Goal: Information Seeking & Learning: Learn about a topic

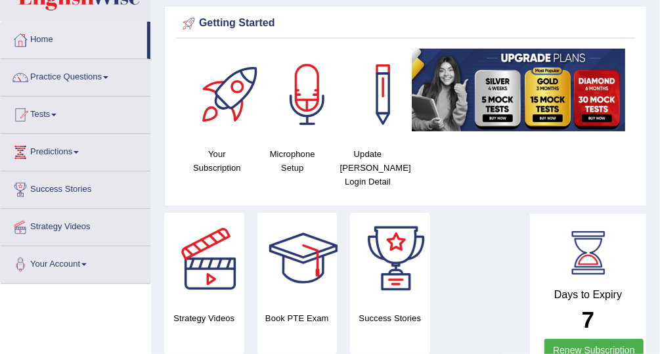
scroll to position [37, 0]
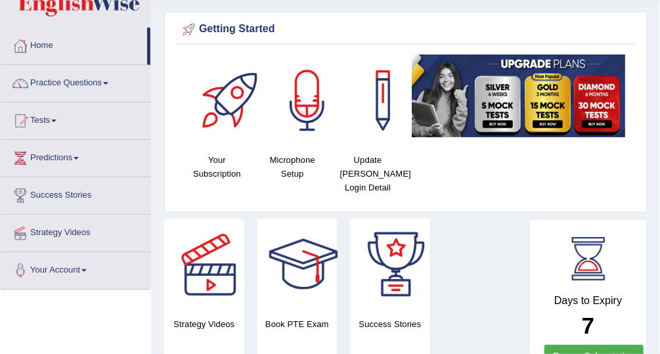
click at [56, 120] on span at bounding box center [53, 121] width 5 height 3
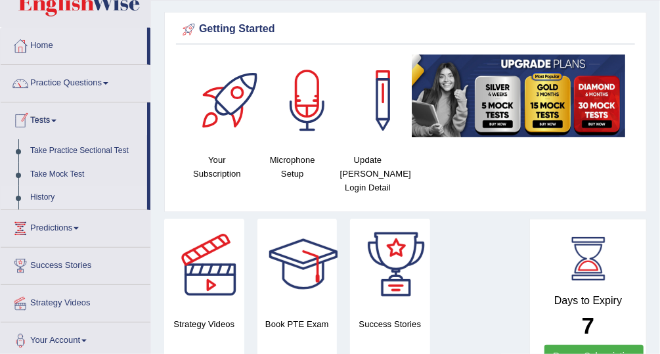
click at [76, 198] on link "History" at bounding box center [85, 198] width 123 height 24
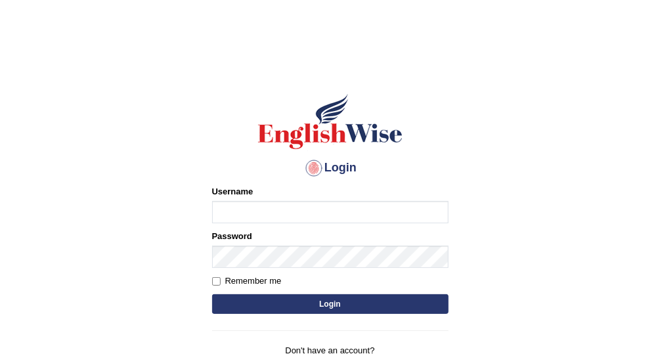
type input "Vallarie97"
click at [344, 305] on button "Login" at bounding box center [330, 304] width 236 height 20
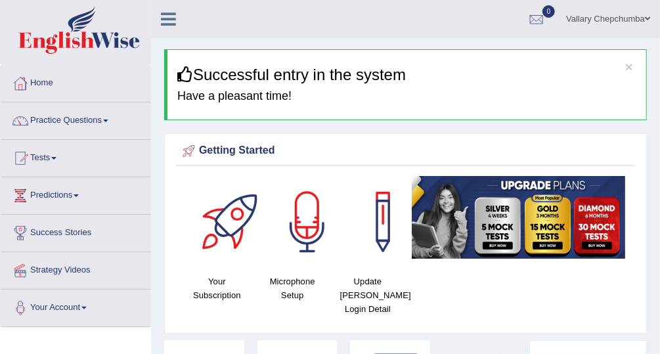
click at [56, 158] on span at bounding box center [53, 158] width 5 height 3
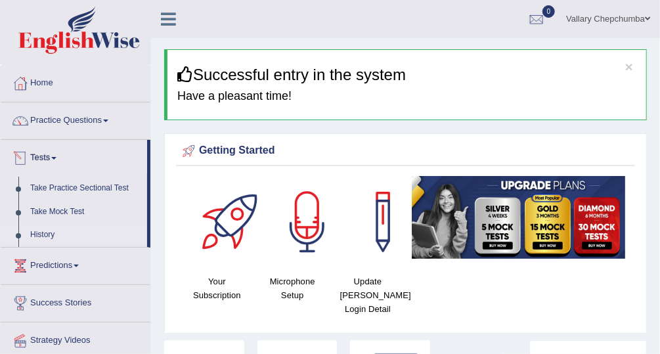
click at [78, 233] on link "History" at bounding box center [85, 235] width 123 height 24
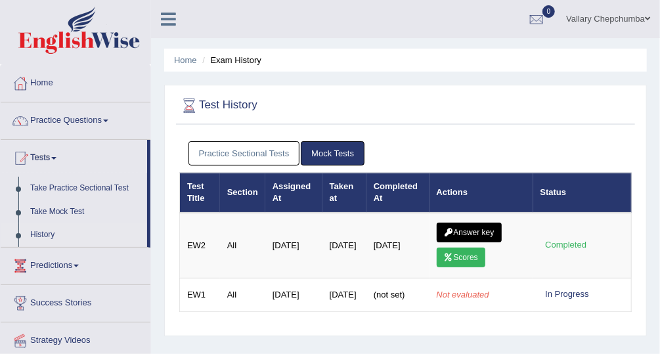
click at [266, 153] on link "Practice Sectional Tests" at bounding box center [244, 153] width 112 height 24
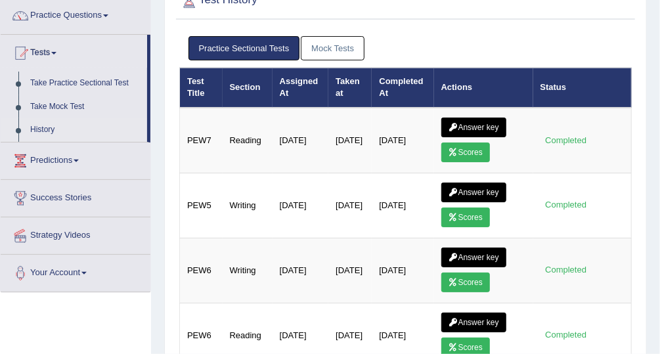
scroll to position [106, 0]
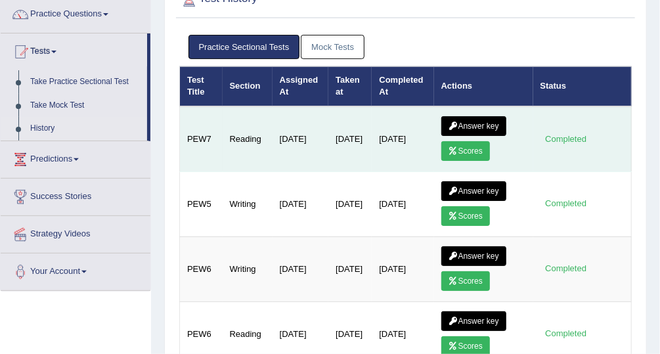
click at [454, 149] on icon at bounding box center [454, 151] width 10 height 8
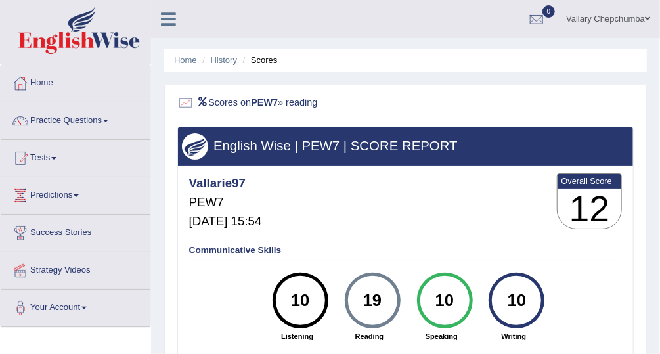
click at [84, 119] on link "Practice Questions" at bounding box center [76, 118] width 150 height 33
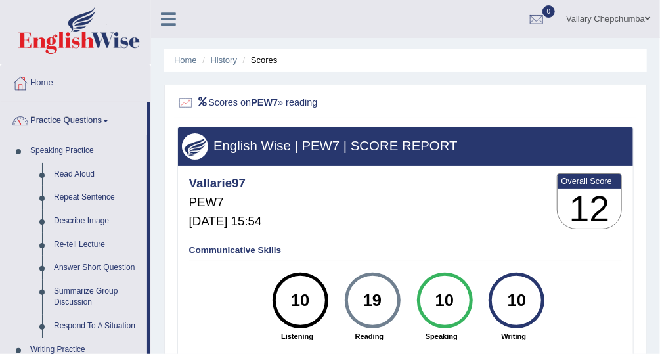
click at [85, 126] on link "Practice Questions" at bounding box center [74, 118] width 146 height 33
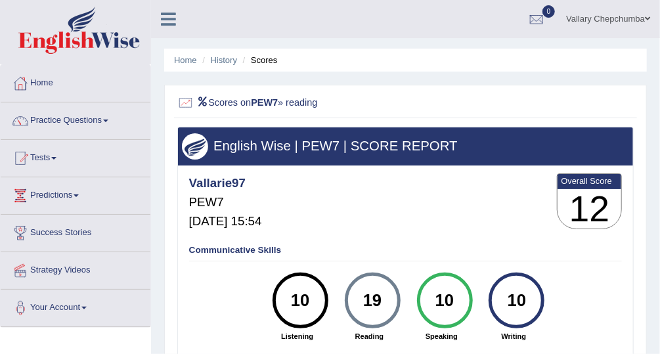
click at [47, 160] on link "Tests" at bounding box center [76, 156] width 150 height 33
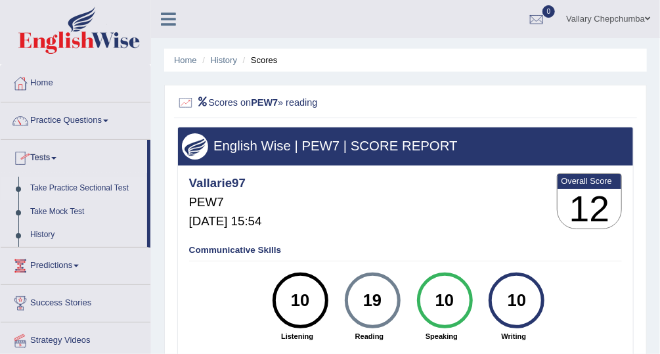
click at [109, 190] on link "Take Practice Sectional Test" at bounding box center [85, 189] width 123 height 24
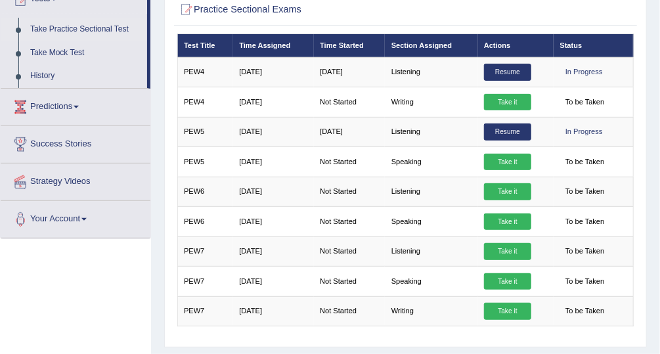
scroll to position [156, 0]
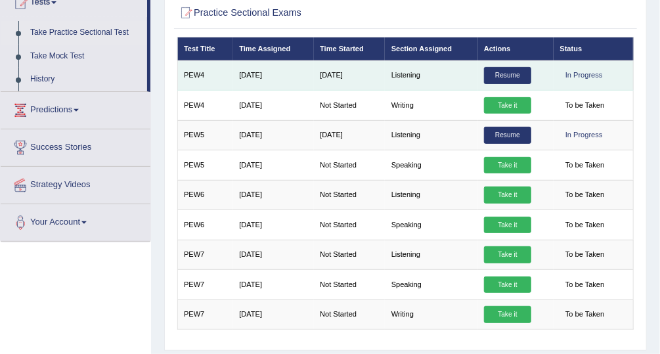
drag, startPoint x: 0, startPoint y: 0, endPoint x: 569, endPoint y: 81, distance: 574.5
click at [569, 81] on div "In Progress" at bounding box center [584, 75] width 49 height 17
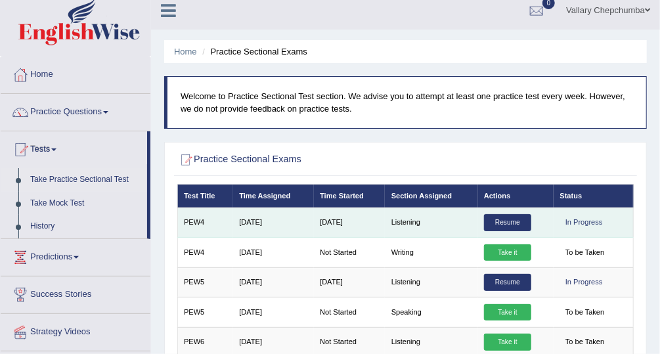
scroll to position [0, 0]
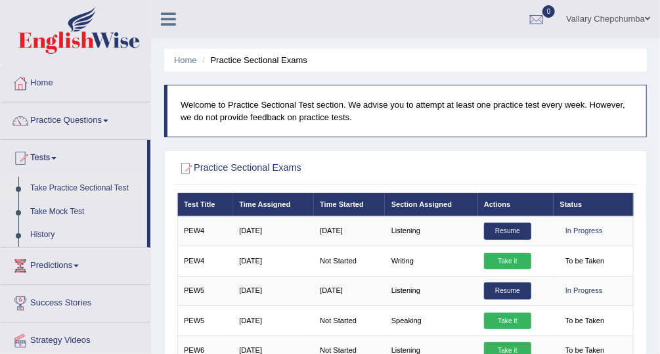
click at [69, 122] on link "Practice Questions" at bounding box center [76, 118] width 150 height 33
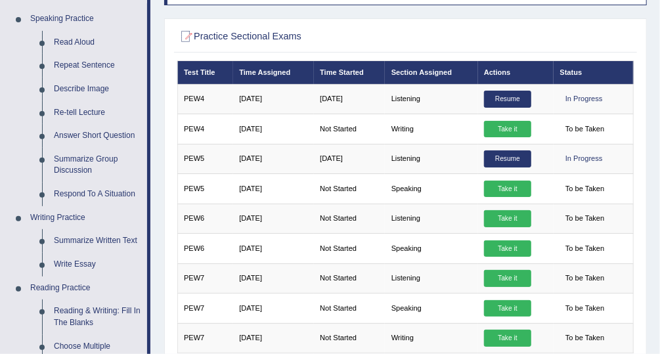
scroll to position [129, 0]
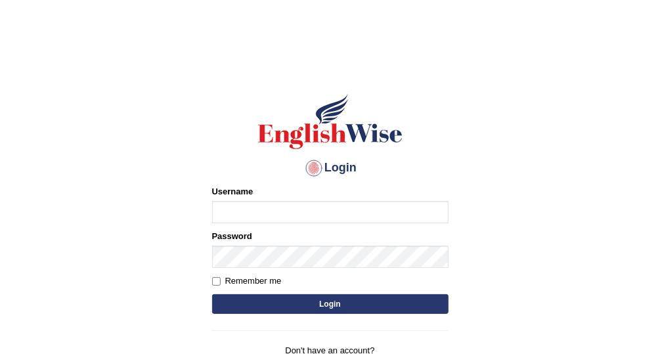
type input "Vallarie97"
click at [336, 301] on button "Login" at bounding box center [330, 304] width 236 height 20
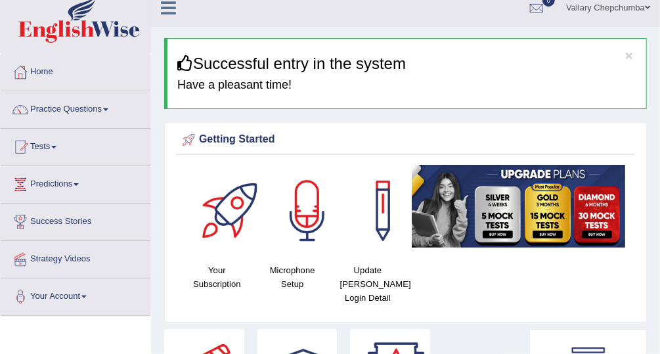
scroll to position [13, 0]
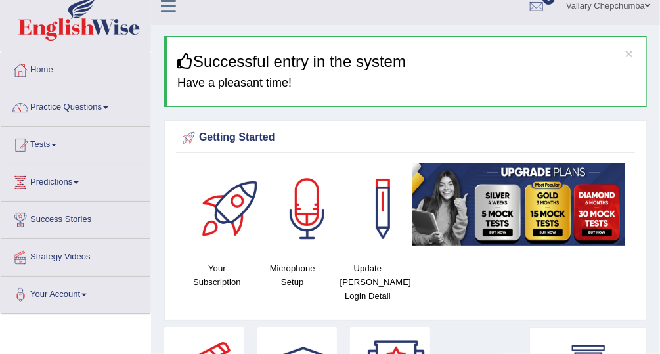
click at [53, 181] on link "Predictions" at bounding box center [76, 180] width 150 height 33
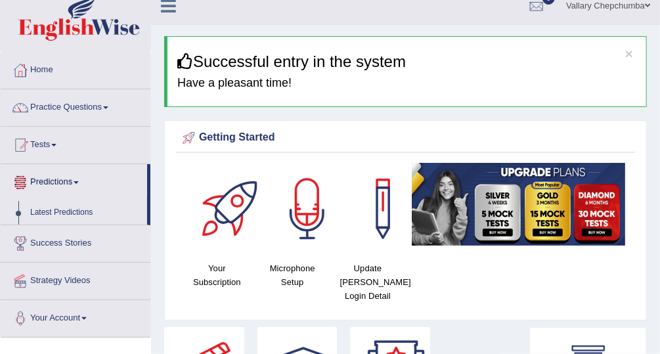
click at [44, 139] on link "Tests" at bounding box center [76, 143] width 150 height 33
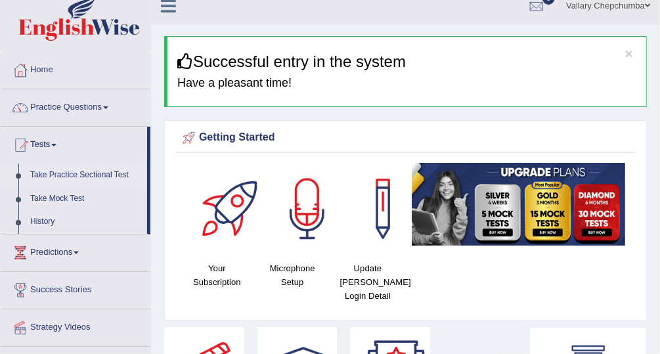
click at [59, 174] on link "Take Practice Sectional Test" at bounding box center [85, 176] width 123 height 24
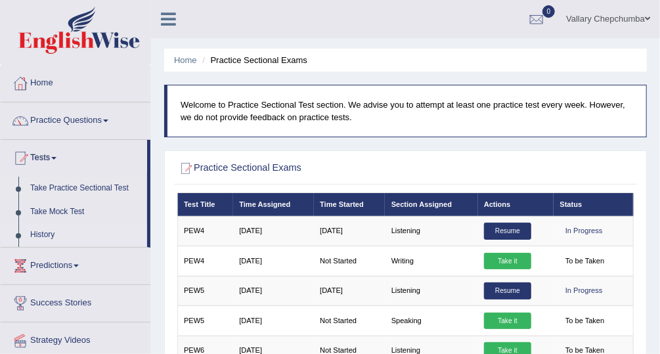
click at [43, 233] on link "History" at bounding box center [85, 235] width 123 height 24
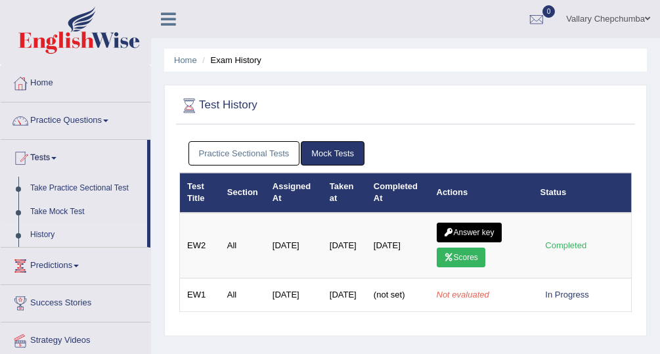
click at [227, 150] on link "Practice Sectional Tests" at bounding box center [244, 153] width 112 height 24
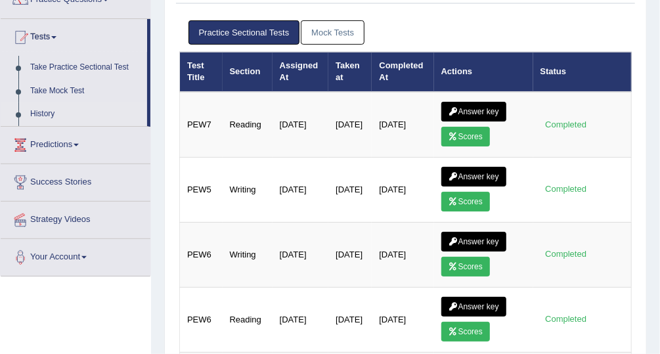
scroll to position [124, 0]
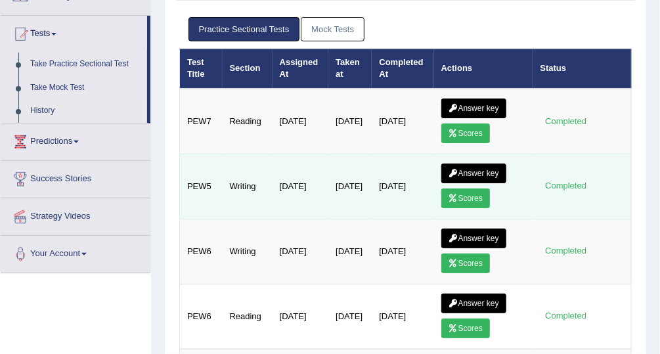
click at [463, 171] on link "Answer key" at bounding box center [473, 174] width 65 height 20
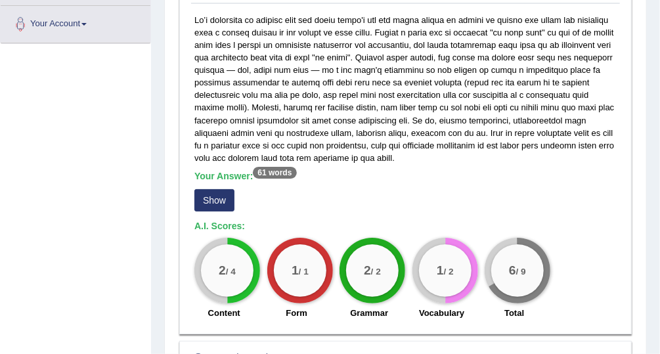
scroll to position [276, 0]
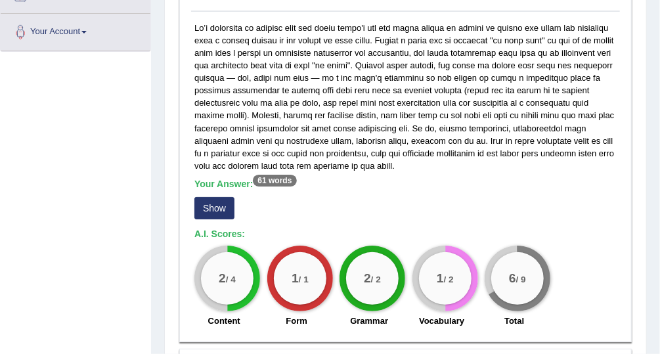
click at [204, 200] on button "Show" at bounding box center [214, 208] width 40 height 22
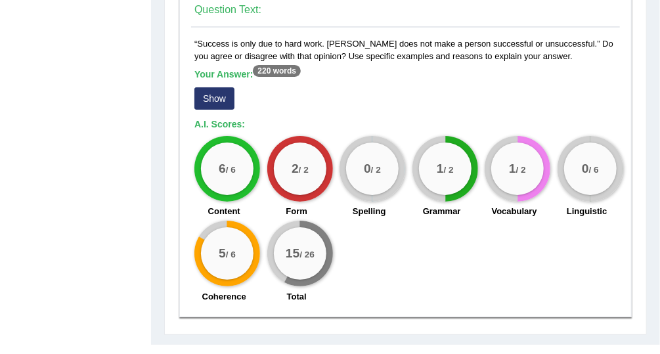
scroll to position [1090, 0]
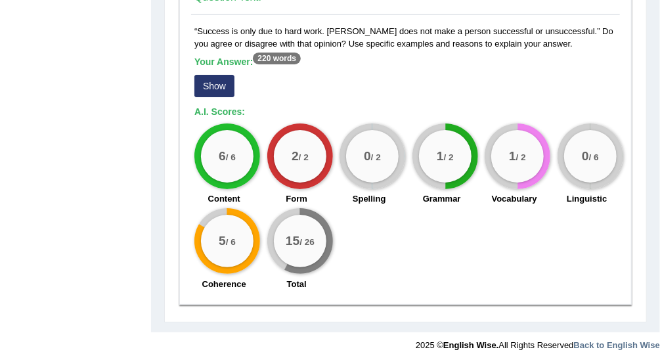
click at [219, 80] on button "Show" at bounding box center [214, 86] width 40 height 22
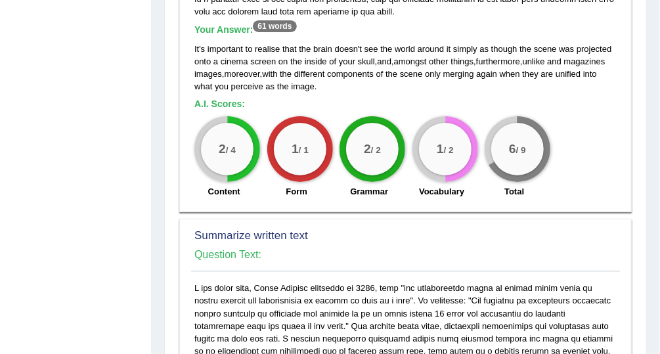
scroll to position [430, 0]
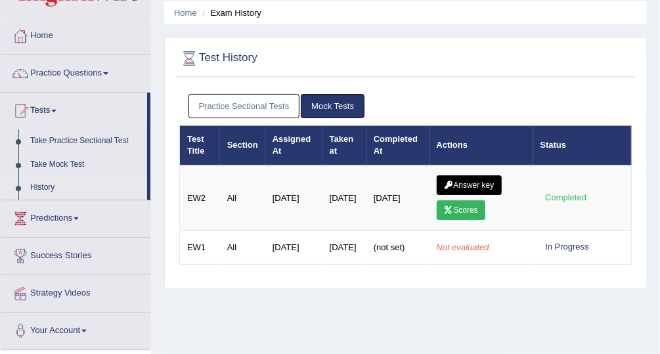
scroll to position [44, 0]
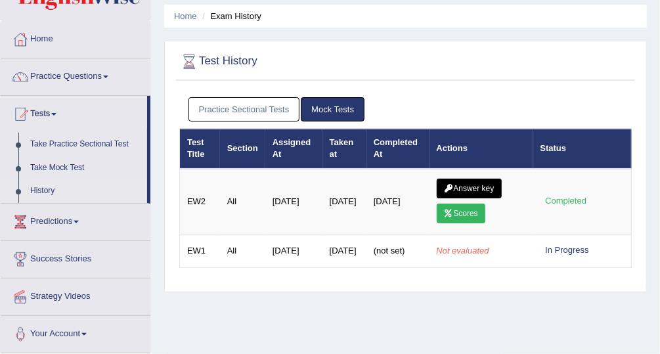
click at [58, 76] on link "Practice Questions" at bounding box center [76, 74] width 150 height 33
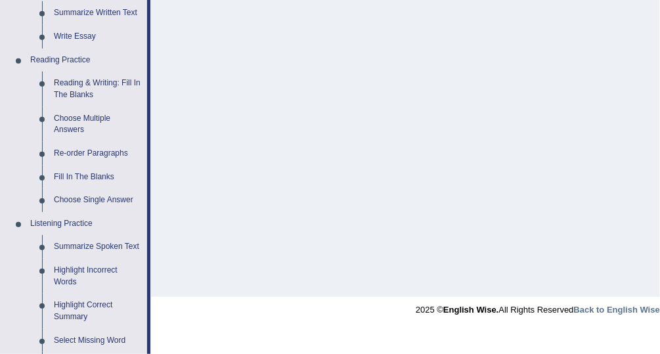
scroll to position [362, 0]
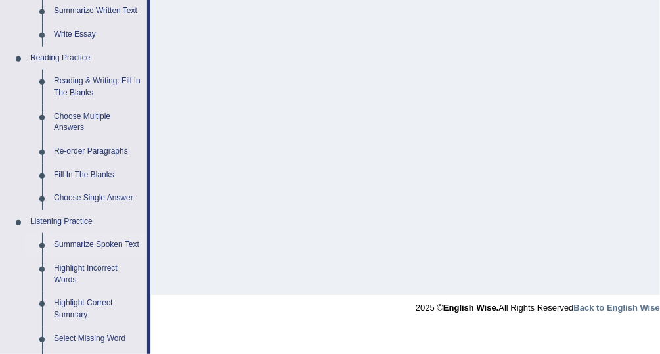
click at [83, 240] on link "Summarize Spoken Text" at bounding box center [97, 245] width 99 height 24
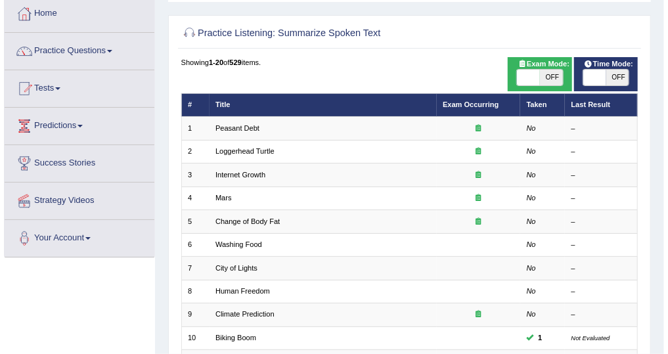
scroll to position [75, 0]
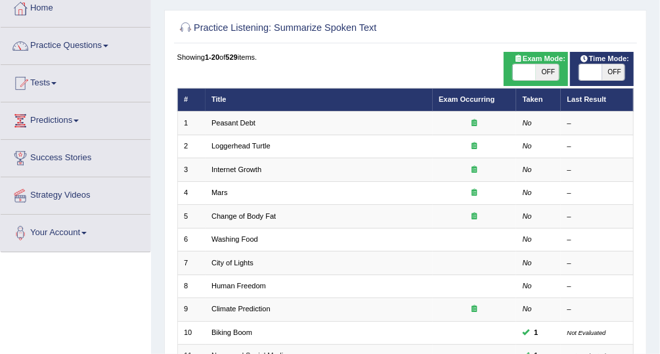
click at [552, 72] on span "OFF" at bounding box center [547, 72] width 23 height 16
checkbox input "true"
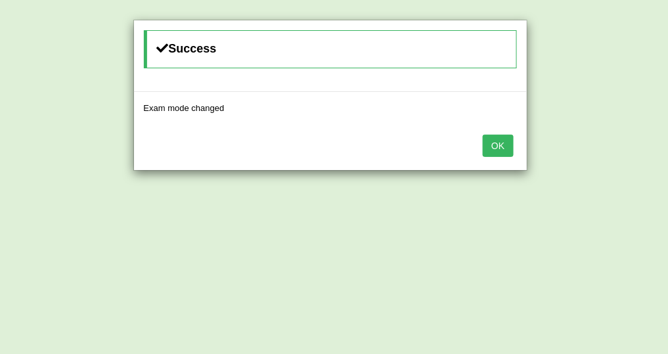
click at [513, 144] on button "OK" at bounding box center [498, 146] width 30 height 22
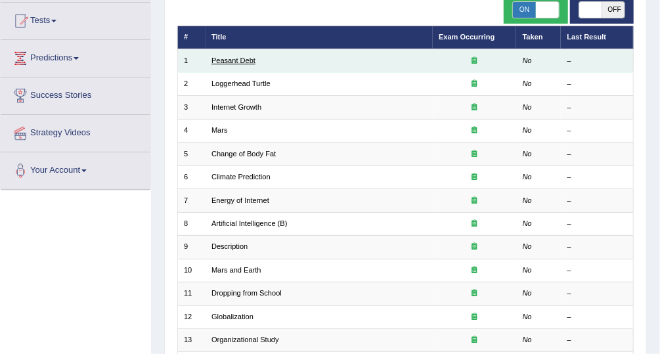
click at [227, 56] on link "Peasant Debt" at bounding box center [233, 60] width 44 height 8
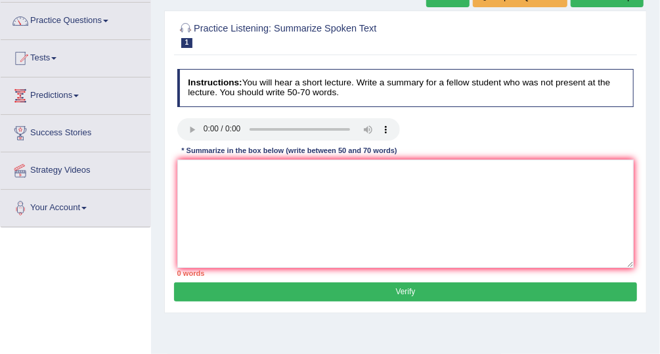
scroll to position [102, 0]
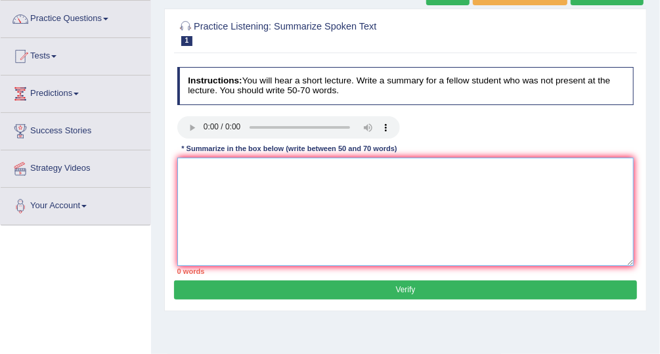
click at [294, 176] on textarea at bounding box center [405, 212] width 457 height 108
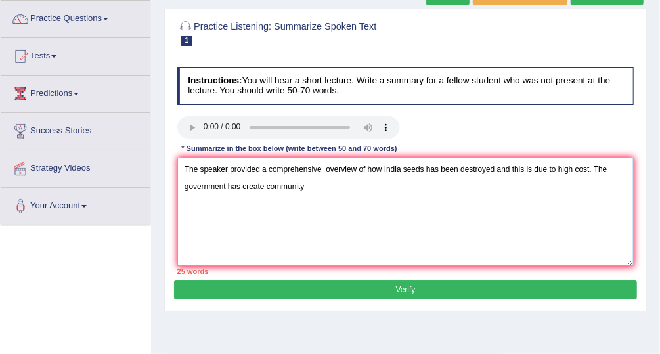
click at [269, 189] on textarea "The speaker provided a comprehensive overview of how India seeds has been destr…" at bounding box center [405, 212] width 457 height 108
click at [261, 186] on textarea "The speaker provided a comprehensive overview of how India seeds has been destr…" at bounding box center [405, 212] width 457 height 108
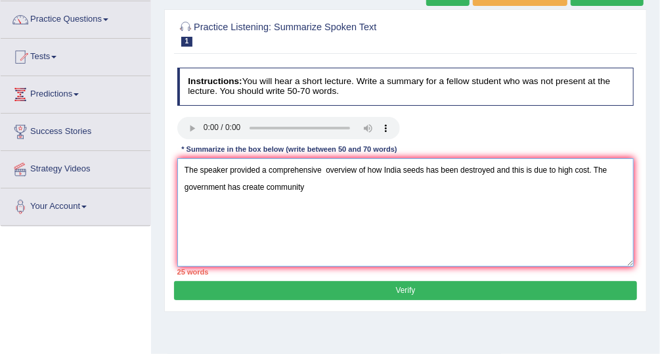
click at [263, 184] on textarea "The speaker provided a comprehensive overview of how India seeds has been destr…" at bounding box center [405, 212] width 457 height 108
click at [359, 183] on textarea "The speaker provided a comprehensive overview of how India seeds has been destr…" at bounding box center [405, 212] width 457 height 108
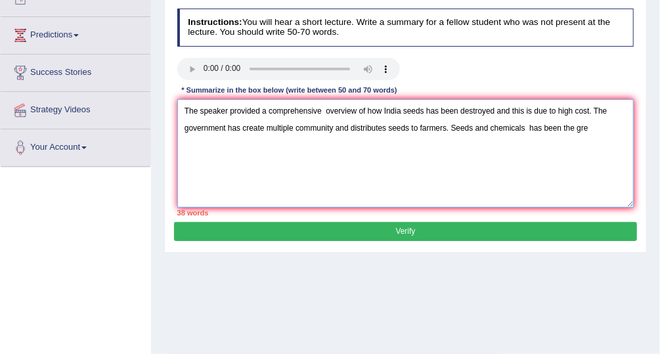
scroll to position [167, 0]
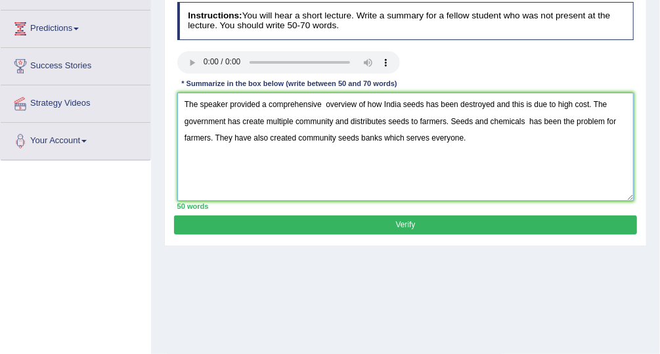
type textarea "The speaker provided a comprehensive overview of how India seeds has been destr…"
click at [424, 226] on button "Verify" at bounding box center [405, 224] width 462 height 19
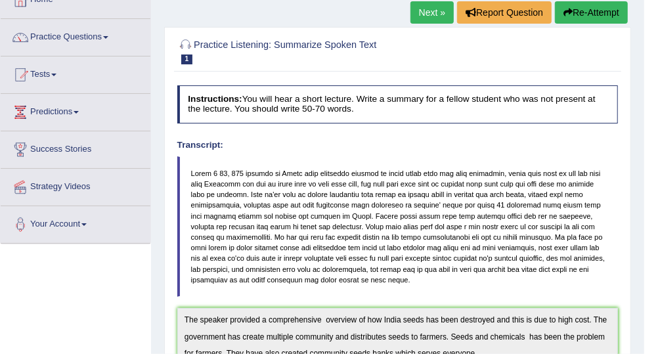
scroll to position [0, 0]
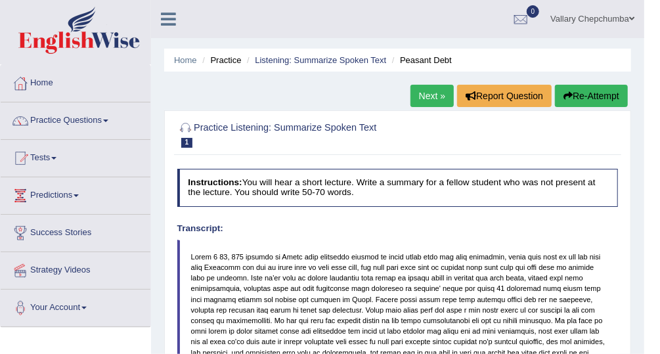
click at [101, 113] on link "Practice Questions" at bounding box center [76, 118] width 150 height 33
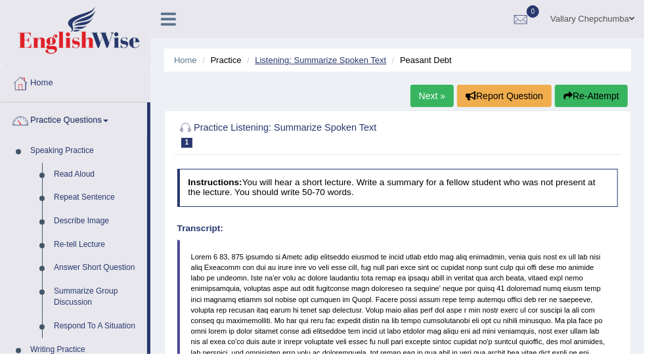
click at [291, 63] on link "Listening: Summarize Spoken Text" at bounding box center [320, 60] width 131 height 10
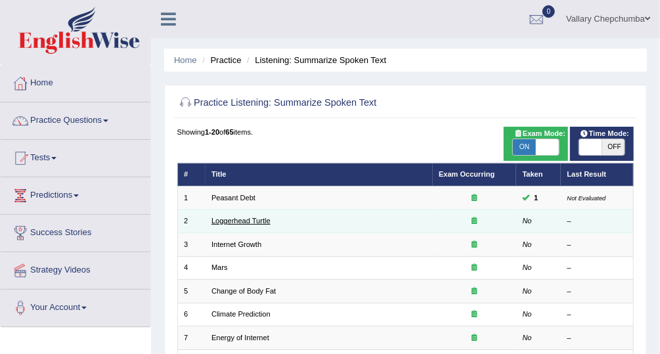
click at [238, 219] on link "Loggerhead Turtle" at bounding box center [240, 221] width 59 height 8
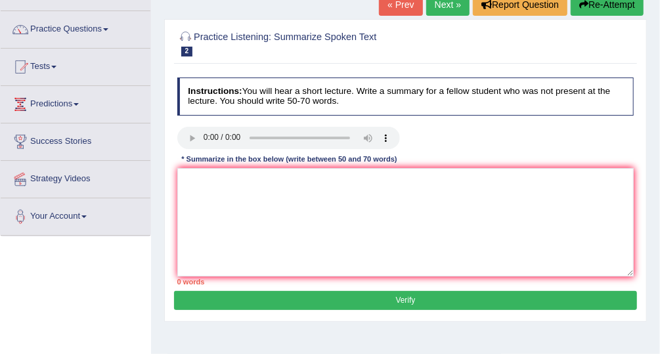
scroll to position [92, 0]
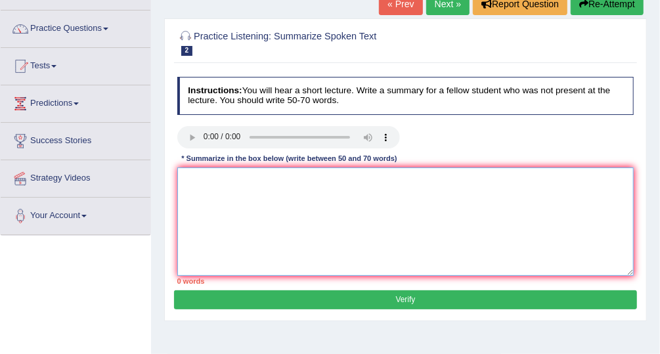
click at [209, 177] on textarea at bounding box center [405, 221] width 457 height 108
type textarea "T"
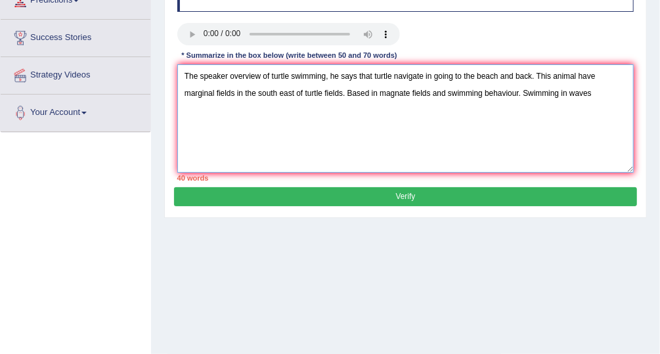
scroll to position [196, 0]
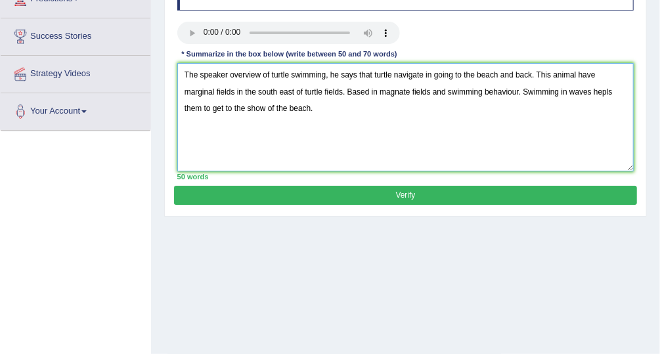
type textarea "The speaker overview of turtle swimming, he says that turtle navigate in going …"
click at [416, 190] on button "Verify" at bounding box center [405, 195] width 462 height 19
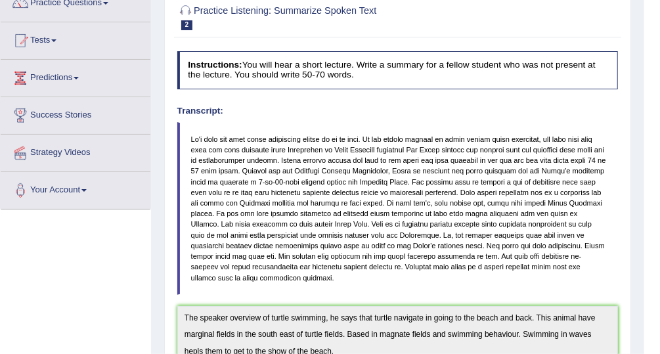
scroll to position [0, 0]
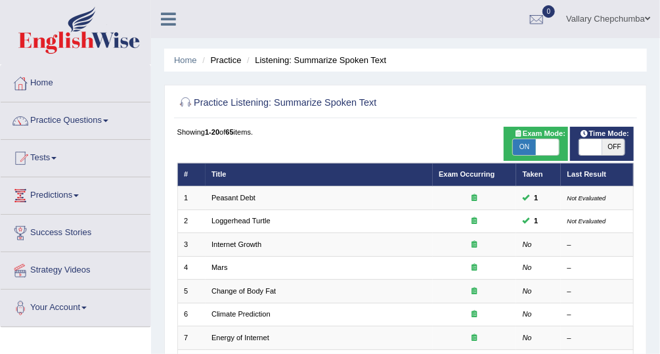
click at [72, 82] on link "Home" at bounding box center [76, 81] width 150 height 33
